Goal: Task Accomplishment & Management: Use online tool/utility

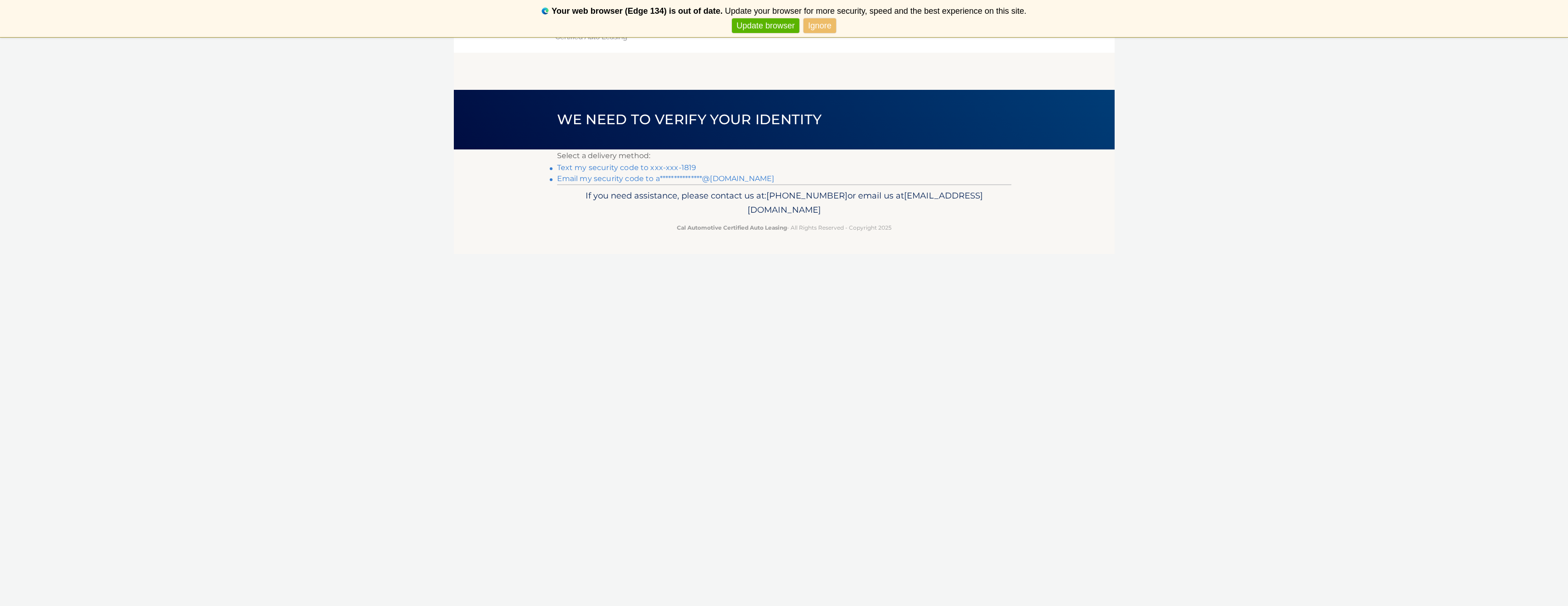
click at [668, 162] on li "Text my security code to xxx-xxx-1819" at bounding box center [784, 168] width 454 height 11
click at [669, 169] on link "Text my security code to xxx-xxx-1819" at bounding box center [627, 167] width 139 height 9
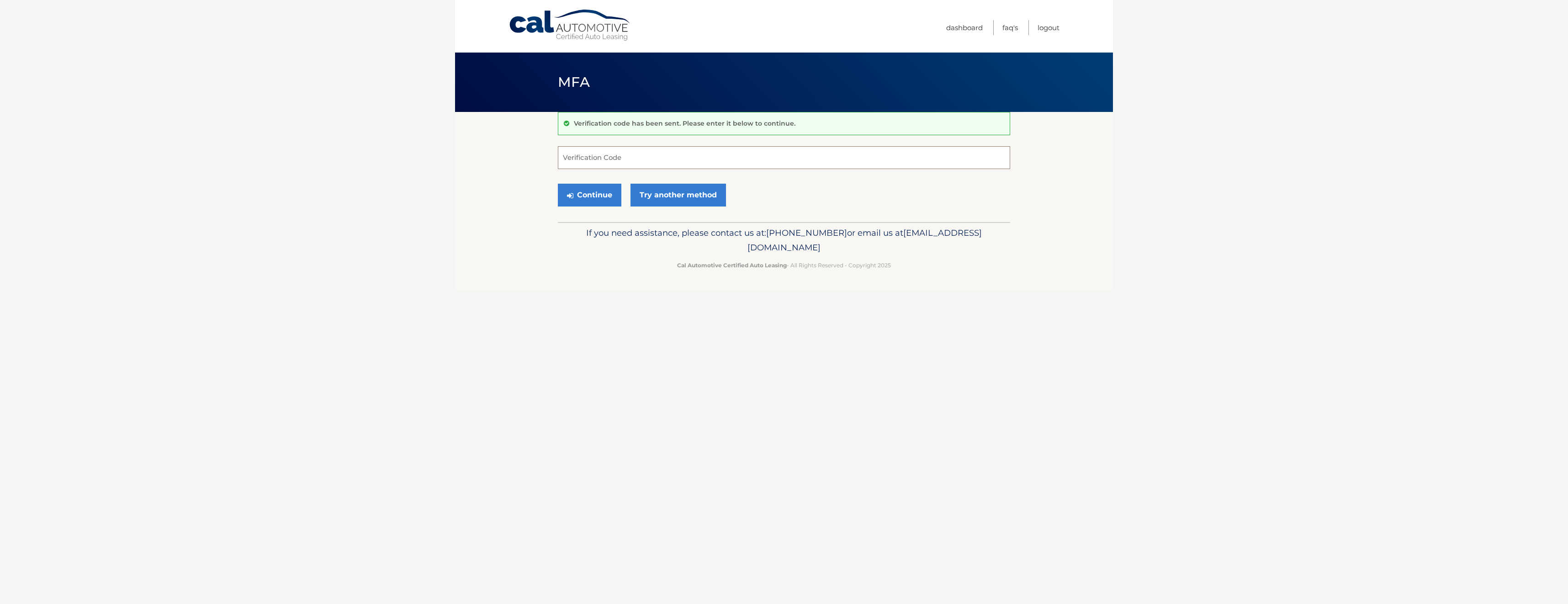
click at [672, 159] on input "Verification Code" at bounding box center [783, 158] width 452 height 23
type input "214748"
click at [598, 188] on button "Continue" at bounding box center [589, 195] width 63 height 23
